Goal: Task Accomplishment & Management: Use online tool/utility

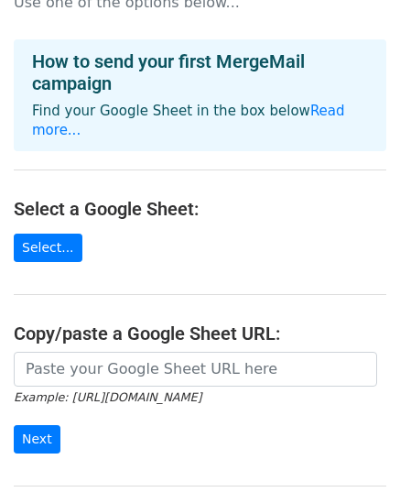
scroll to position [92, 0]
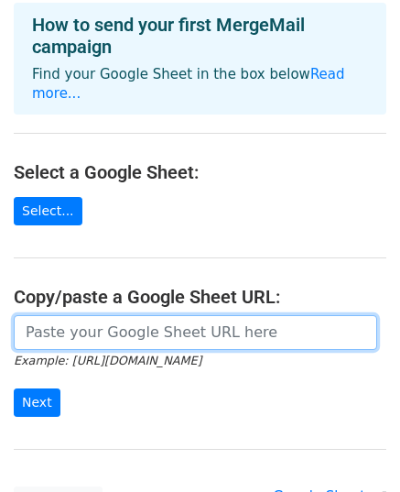
click at [84, 316] on input "url" at bounding box center [196, 332] width 364 height 35
paste input "[URL][DOMAIN_NAME]"
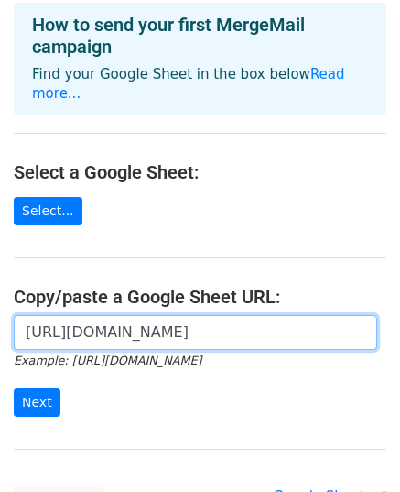
scroll to position [0, 393]
type input "[URL][DOMAIN_NAME]"
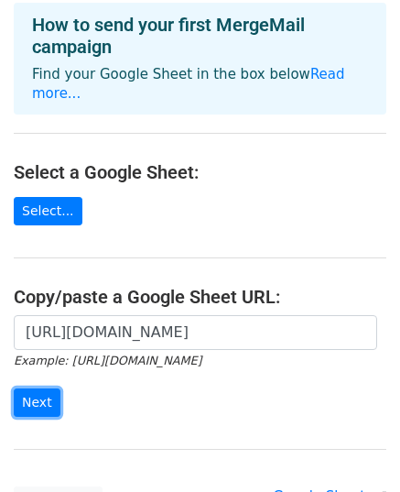
scroll to position [0, 0]
click at [33, 388] on input "Next" at bounding box center [37, 402] width 47 height 28
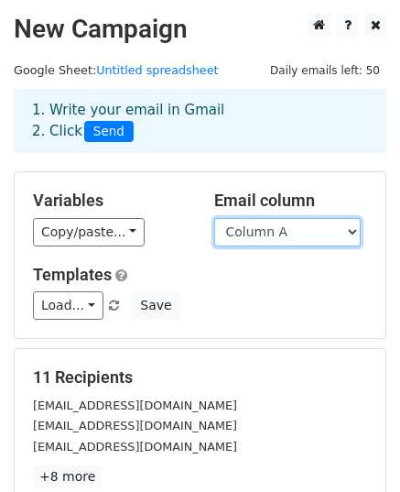
click at [246, 234] on select "Column A Column B Column C Column D" at bounding box center [287, 232] width 147 height 28
click at [214, 218] on select "Column A Column B Column C Column D" at bounding box center [287, 232] width 147 height 28
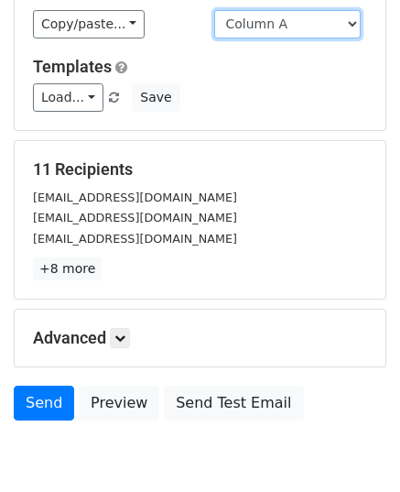
scroll to position [275, 0]
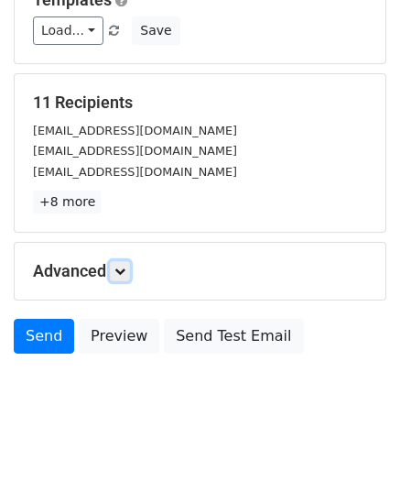
click at [121, 270] on icon at bounding box center [120, 271] width 11 height 11
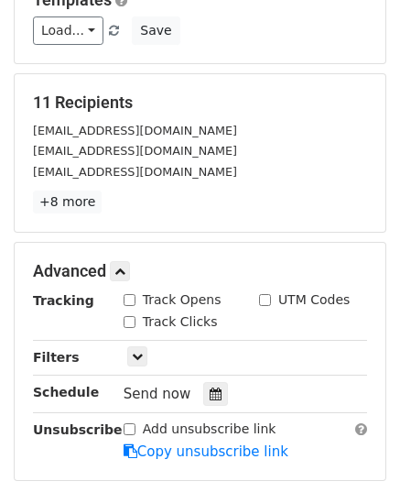
click at [126, 297] on input "Track Opens" at bounding box center [130, 300] width 12 height 12
checkbox input "true"
click at [130, 316] on input "Track Clicks" at bounding box center [130, 322] width 12 height 12
checkbox input "true"
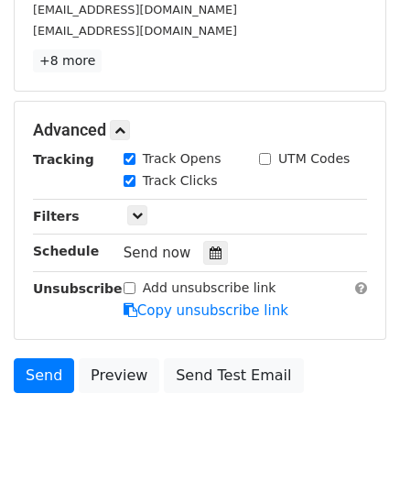
scroll to position [458, 0]
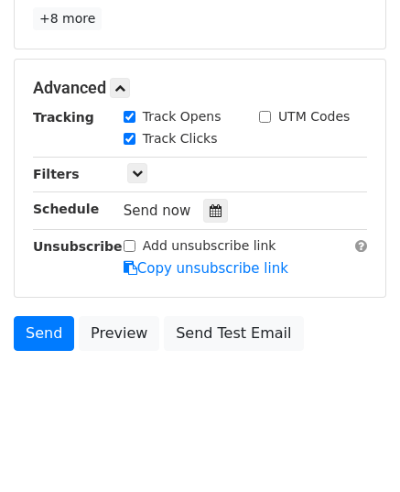
click at [210, 213] on icon at bounding box center [216, 210] width 12 height 13
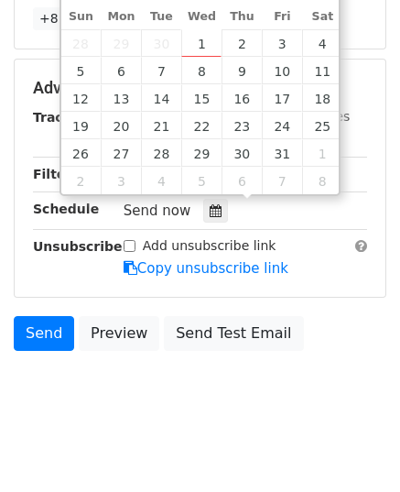
type input "2025-10-01 12:00"
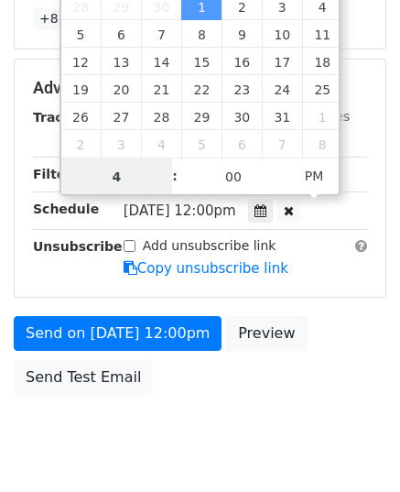
type input "4"
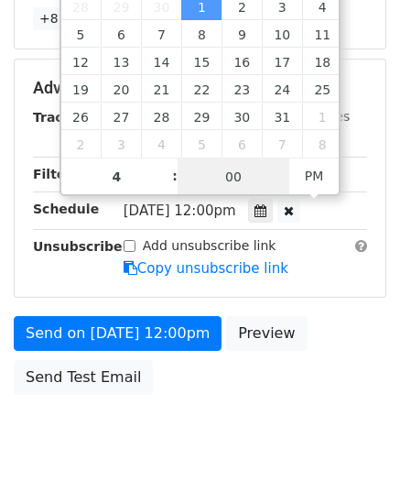
type input "2025-10-01 16:00"
type input "04"
click at [206, 175] on input "00" at bounding box center [234, 176] width 112 height 37
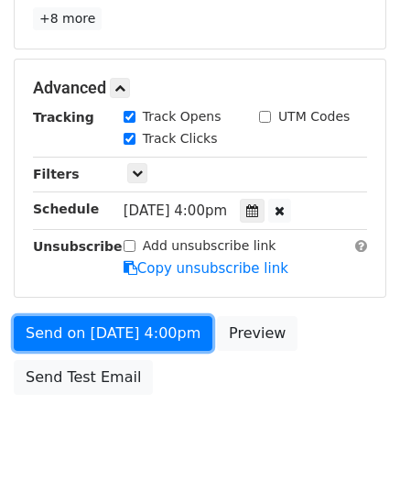
click at [150, 325] on link "Send on Oct 1 at 4:00pm" at bounding box center [113, 333] width 199 height 35
click at [46, 334] on link "Send on Oct 1 at 4:00pm" at bounding box center [113, 333] width 199 height 35
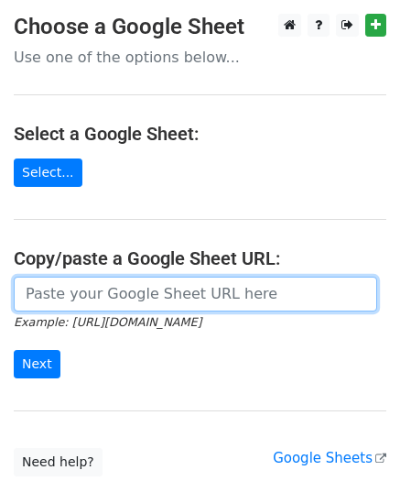
click at [93, 289] on input "url" at bounding box center [196, 294] width 364 height 35
click at [117, 285] on input "url" at bounding box center [196, 294] width 364 height 35
paste input "https://docs.google.com/spreadsheets/d/1BVF_IpdYBdYZwNXm4Kt47aCCzjNptlIgrzy9fmf…"
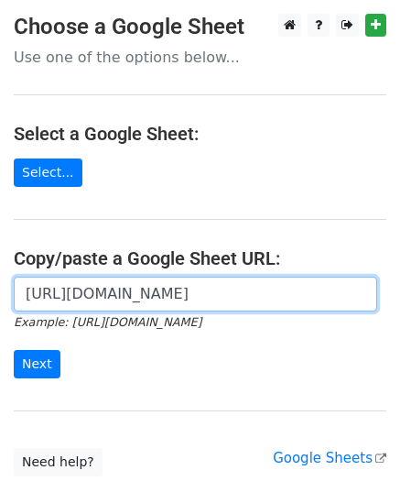
scroll to position [0, 393]
type input "https://docs.google.com/spreadsheets/d/1BVF_IpdYBdYZwNXm4Kt47aCCzjNptlIgrzy9fmf…"
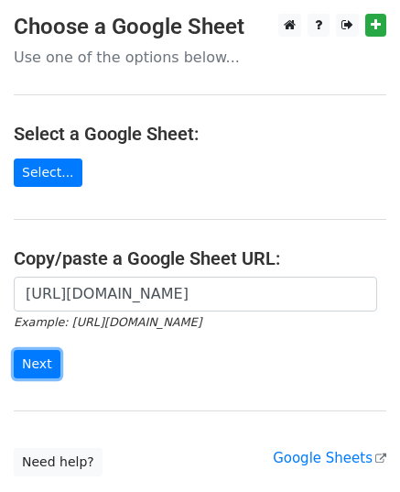
scroll to position [0, 0]
click at [44, 360] on input "Next" at bounding box center [37, 364] width 47 height 28
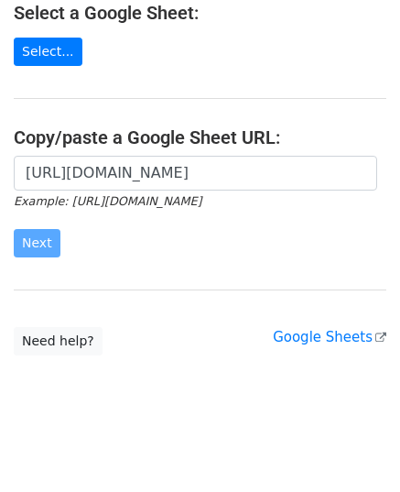
scroll to position [127, 0]
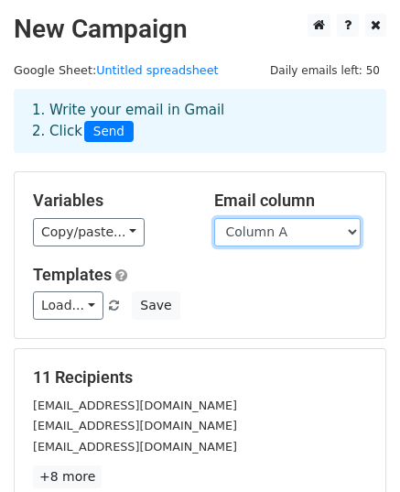
click at [252, 235] on select "Column A Column B Column C Column D" at bounding box center [287, 232] width 147 height 28
select select "Column B"
click at [214, 218] on select "Column A Column B Column C Column D" at bounding box center [287, 232] width 147 height 28
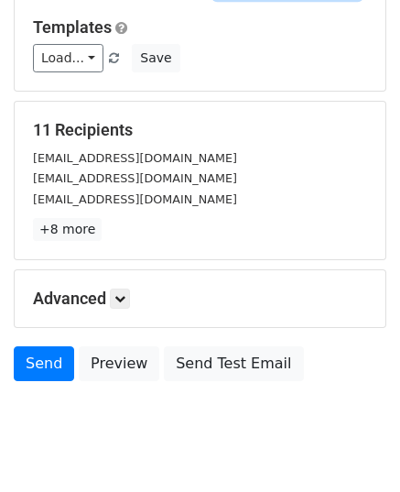
scroll to position [275, 0]
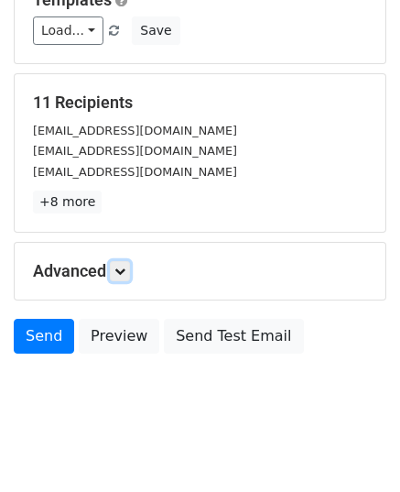
click at [124, 268] on icon at bounding box center [120, 271] width 11 height 11
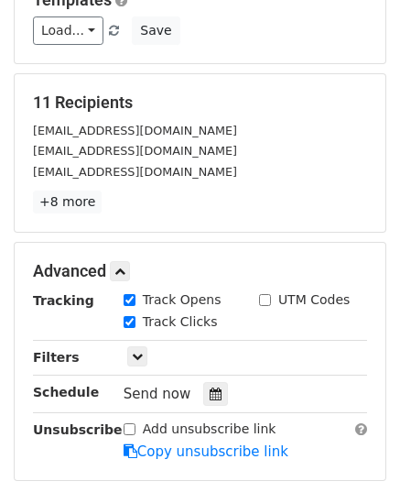
click at [203, 397] on div at bounding box center [215, 394] width 25 height 24
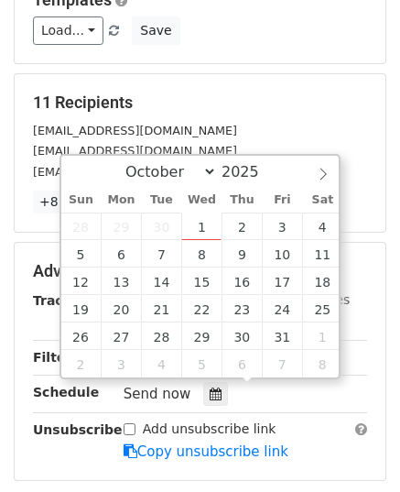
type input "2025-10-02 12:00"
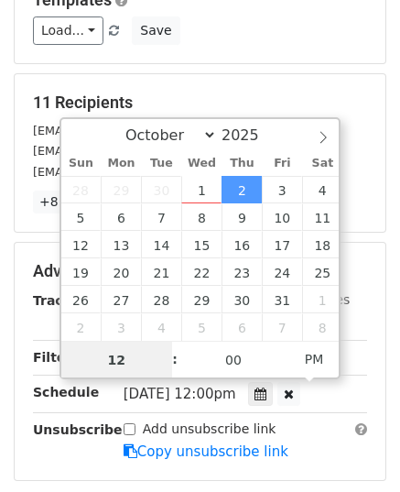
click at [139, 347] on input "12" at bounding box center [117, 360] width 112 height 37
type input "1"
type input "5"
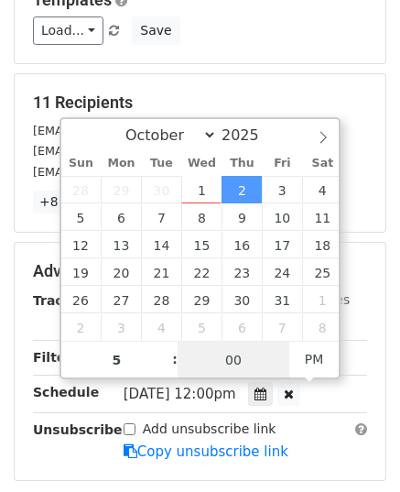
type input "2025-10-02 17:00"
type input "05"
click at [187, 357] on input "00" at bounding box center [234, 360] width 112 height 37
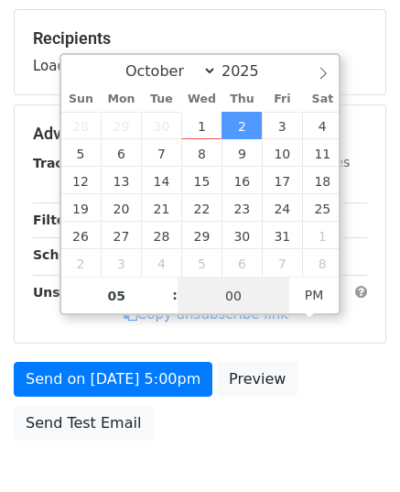
scroll to position [366, 0]
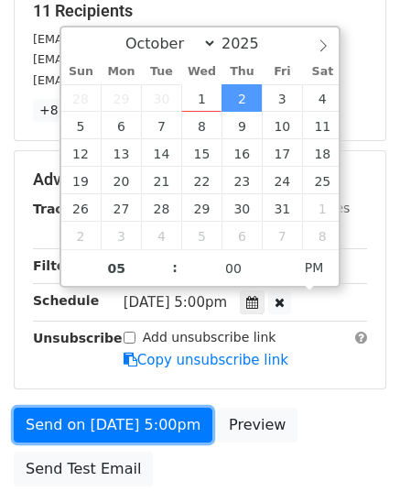
click at [126, 411] on link "Send on Oct 2 at 5:00pm" at bounding box center [113, 425] width 199 height 35
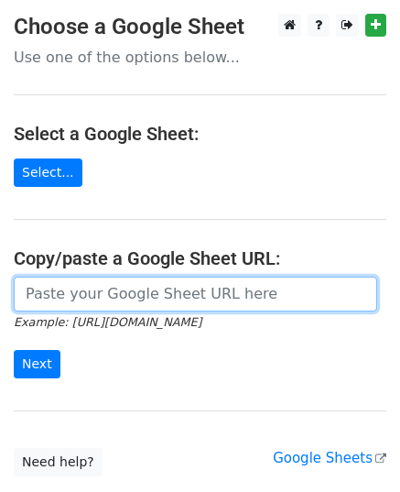
click at [93, 298] on input "url" at bounding box center [196, 294] width 364 height 35
type input "[URL][DOMAIN_NAME]"
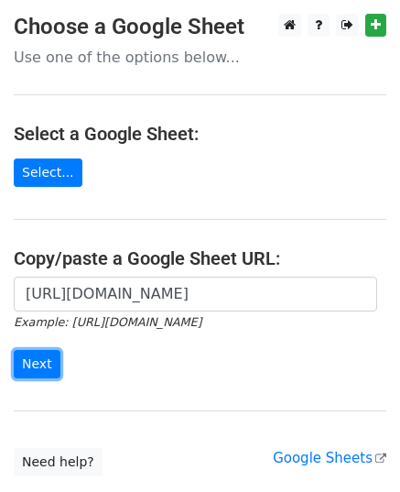
click at [36, 355] on input "Next" at bounding box center [37, 364] width 47 height 28
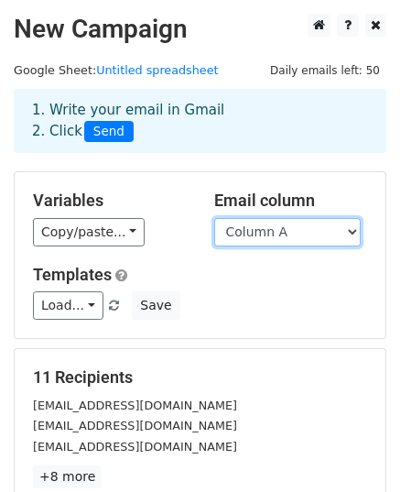
click at [242, 239] on select "Column A Column B Column C Column D" at bounding box center [287, 232] width 147 height 28
select select "Column C"
click at [214, 218] on select "Column A Column B Column C Column D" at bounding box center [287, 232] width 147 height 28
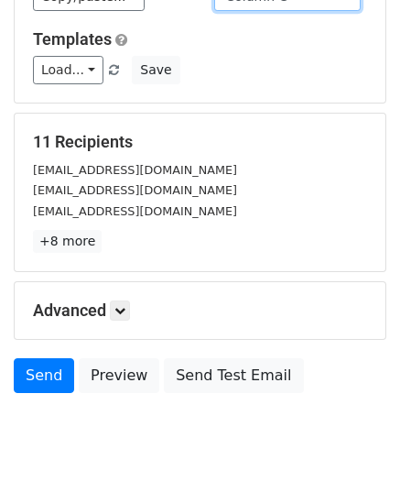
scroll to position [275, 0]
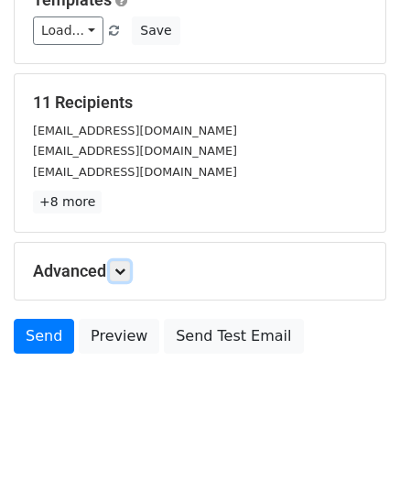
click at [123, 266] on icon at bounding box center [120, 271] width 11 height 11
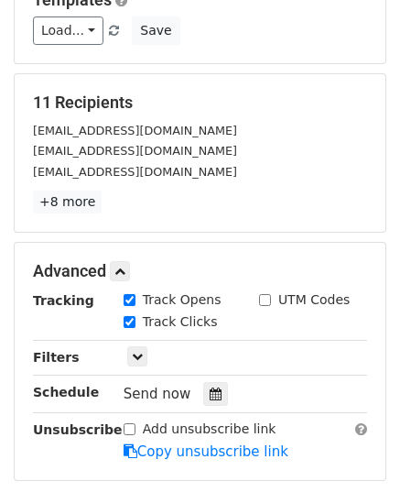
click at [210, 393] on icon at bounding box center [216, 394] width 12 height 13
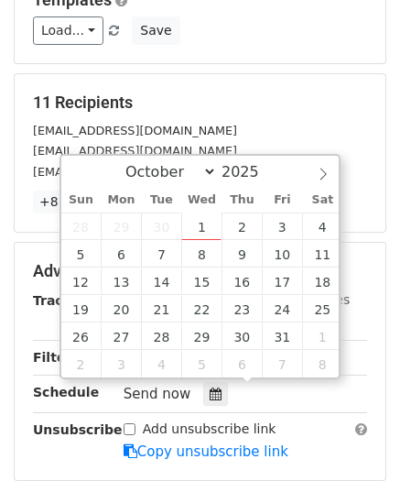
type input "[DATE] 12:00"
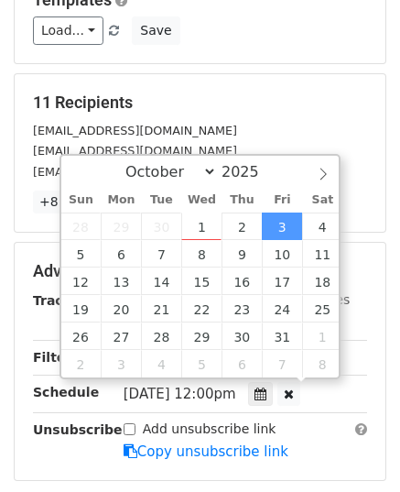
scroll to position [0, 0]
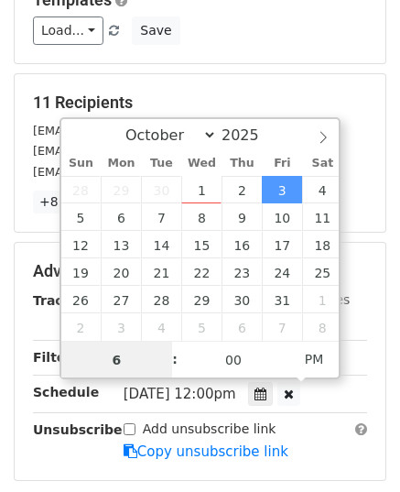
type input "6"
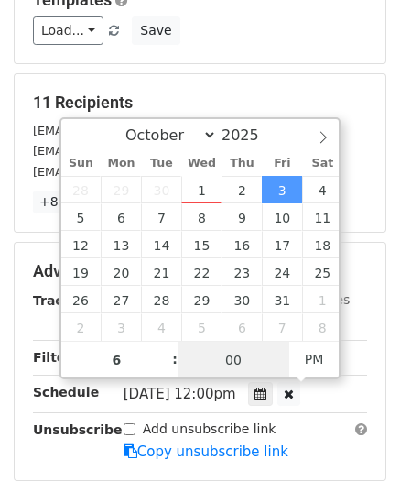
type input "[DATE] 18:00"
type input "06"
click at [220, 355] on input "00" at bounding box center [234, 360] width 112 height 37
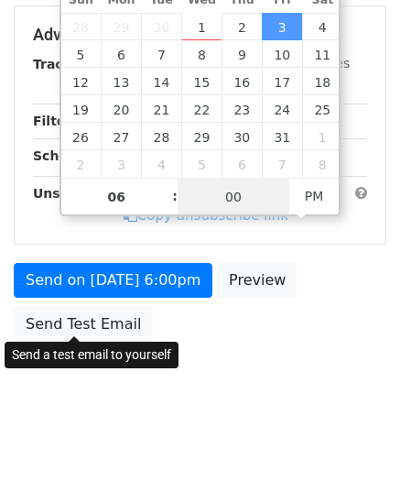
scroll to position [510, 0]
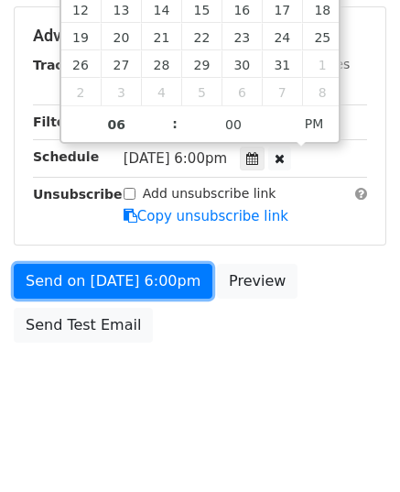
click at [147, 278] on link "Send on [DATE] 6:00pm" at bounding box center [113, 281] width 199 height 35
